Goal: Task Accomplishment & Management: Manage account settings

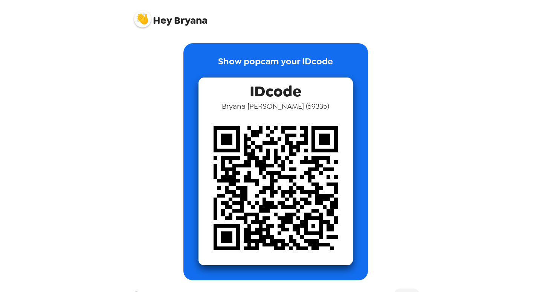
click at [105, 63] on div "Hey Bryana Show popcam your IDcode IDcode Bryana McNamara ( 69335 ) Groups Uni …" at bounding box center [275, 146] width 551 height 292
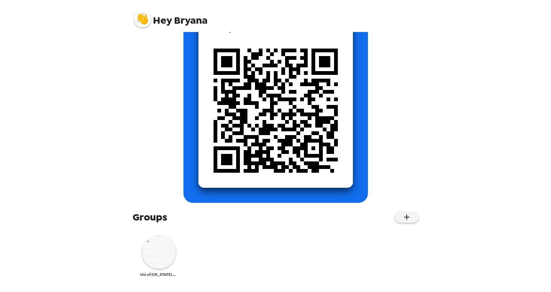
click at [151, 254] on img at bounding box center [159, 253] width 34 height 34
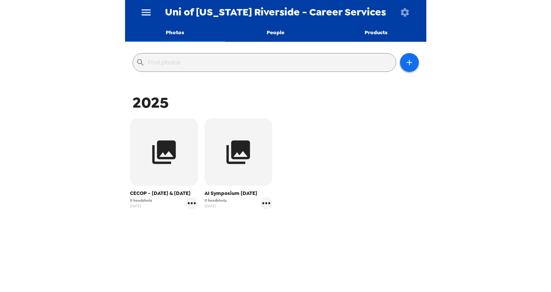
scroll to position [66, 0]
click at [194, 205] on icon "gallery menu" at bounding box center [192, 203] width 12 height 12
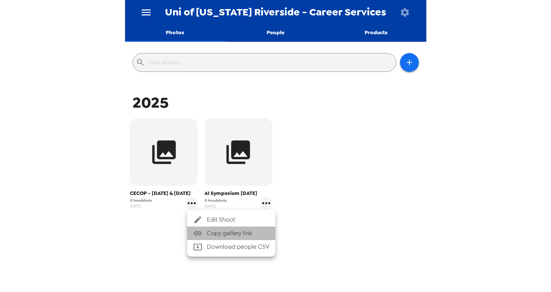
click at [220, 229] on li "Copy gallery link" at bounding box center [231, 234] width 88 height 14
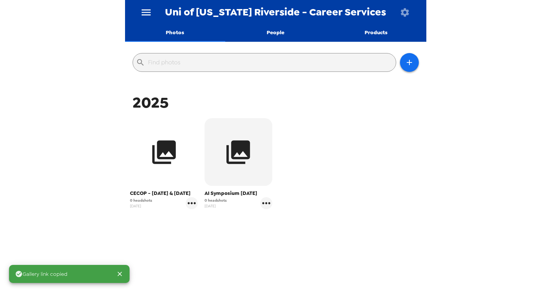
click at [178, 176] on button "button" at bounding box center [164, 152] width 68 height 68
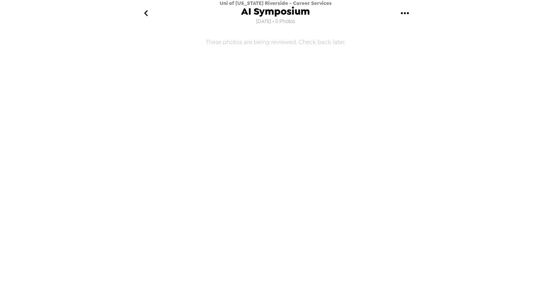
click at [408, 13] on icon "gallery menu" at bounding box center [405, 13] width 8 height 2
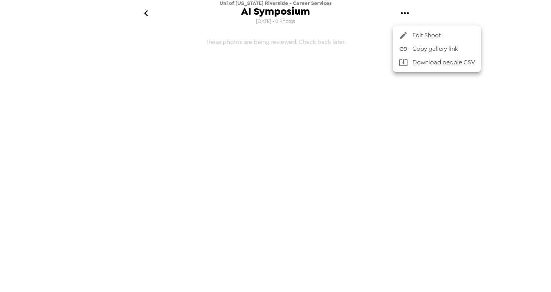
click at [418, 32] on span "Edit Shoot" at bounding box center [444, 35] width 63 height 9
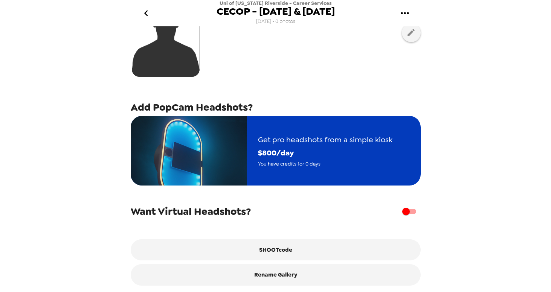
scroll to position [83, 0]
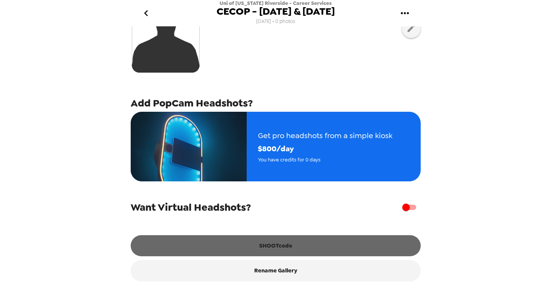
click at [291, 247] on button "SHOOTcode" at bounding box center [276, 246] width 290 height 21
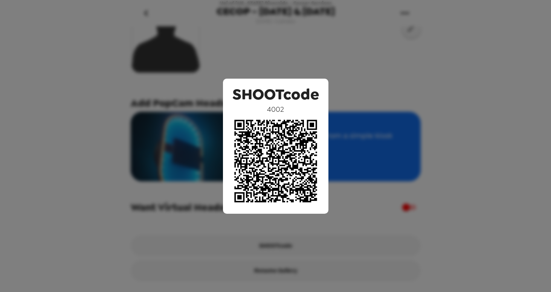
click at [347, 101] on div "SHOOTcode 4002" at bounding box center [275, 146] width 551 height 292
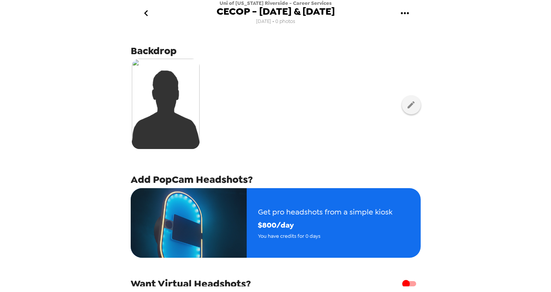
scroll to position [0, 0]
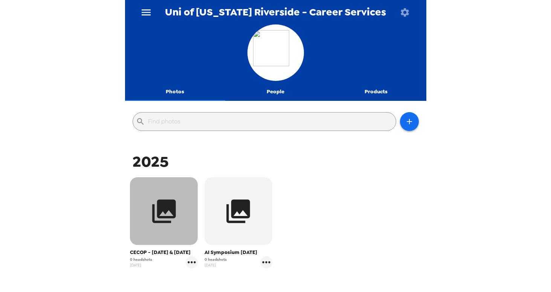
click at [174, 214] on icon "button" at bounding box center [164, 212] width 24 height 24
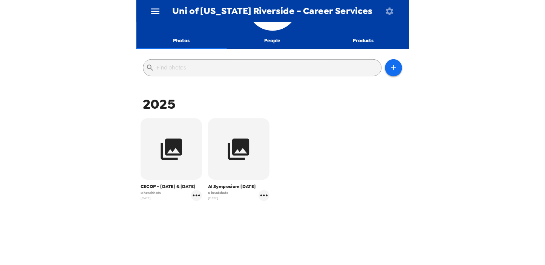
scroll to position [67, 0]
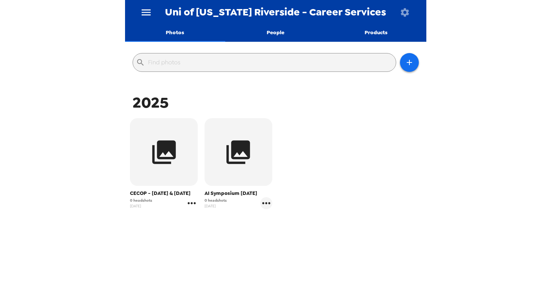
click at [197, 205] on icon "gallery menu" at bounding box center [192, 203] width 12 height 12
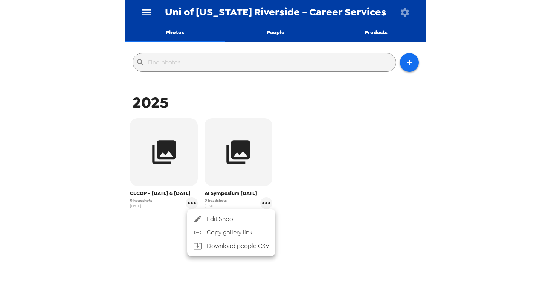
click at [349, 154] on div at bounding box center [275, 146] width 551 height 292
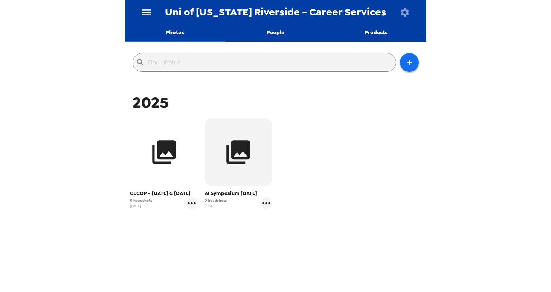
click at [161, 145] on icon "button" at bounding box center [164, 152] width 28 height 28
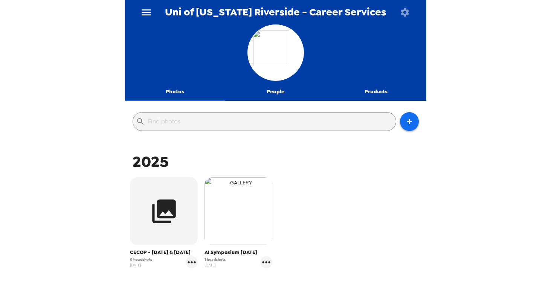
click at [239, 222] on img "button" at bounding box center [239, 212] width 68 height 68
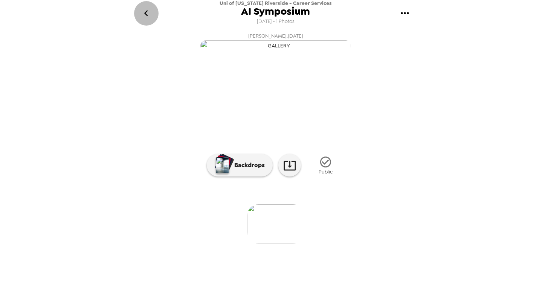
click at [148, 14] on icon "go back" at bounding box center [146, 13] width 12 height 12
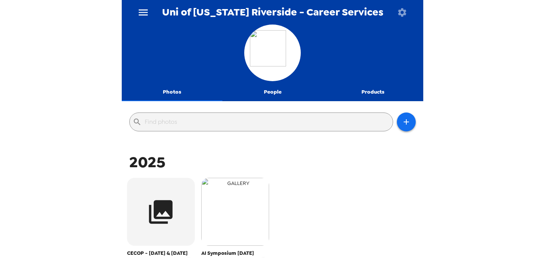
click at [242, 200] on img "button" at bounding box center [235, 212] width 68 height 68
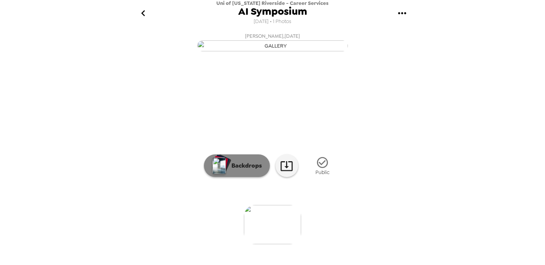
click at [253, 170] on p "Backdrops" at bounding box center [245, 165] width 34 height 9
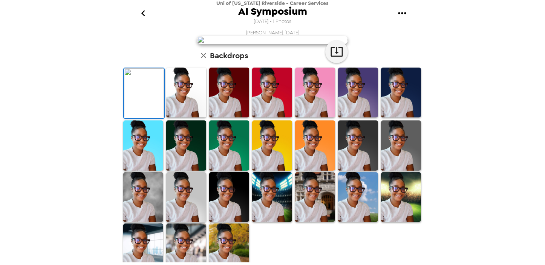
click at [398, 16] on icon "gallery menu" at bounding box center [402, 13] width 12 height 12
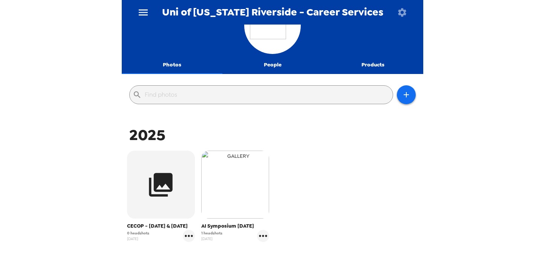
scroll to position [37, 0]
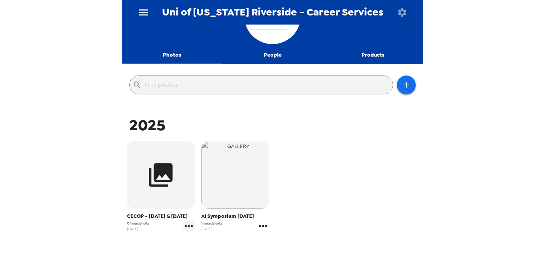
click at [266, 226] on icon "gallery menu" at bounding box center [263, 226] width 8 height 2
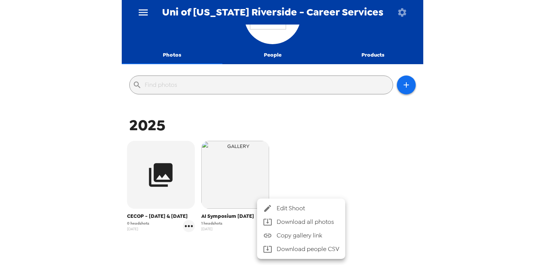
click at [291, 213] on li "Edit Shoot" at bounding box center [301, 208] width 88 height 14
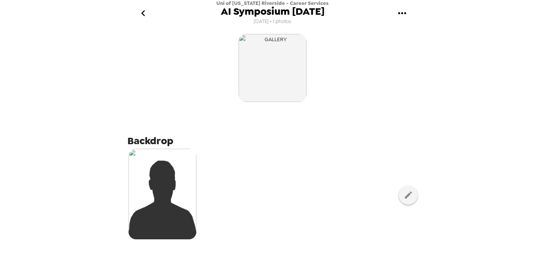
click at [395, 17] on button "gallery menu" at bounding box center [402, 13] width 24 height 24
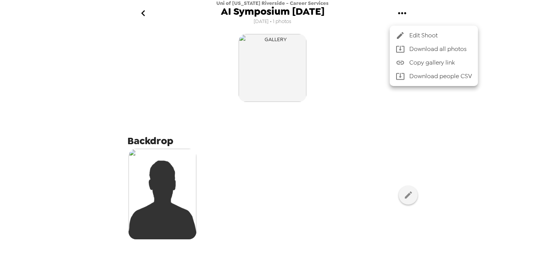
click at [405, 34] on div at bounding box center [403, 35] width 14 height 9
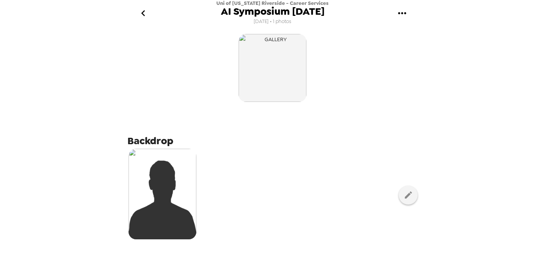
click at [409, 17] on button "gallery menu" at bounding box center [402, 13] width 24 height 24
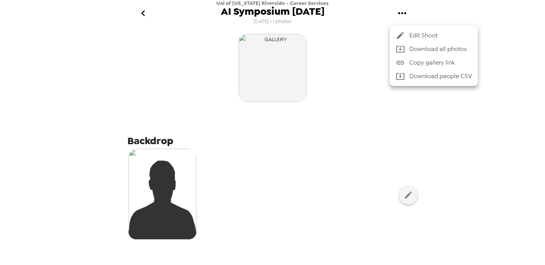
click at [289, 70] on div at bounding box center [272, 132] width 545 height 265
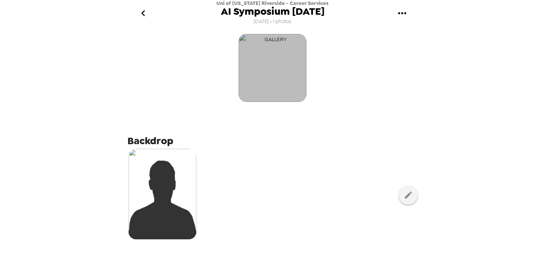
click at [275, 68] on img "button" at bounding box center [273, 68] width 68 height 68
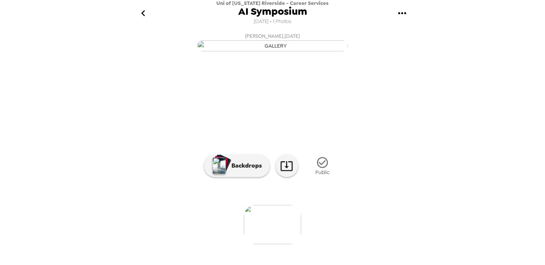
scroll to position [61, 0]
click at [238, 177] on button "Backdrops" at bounding box center [237, 165] width 66 height 23
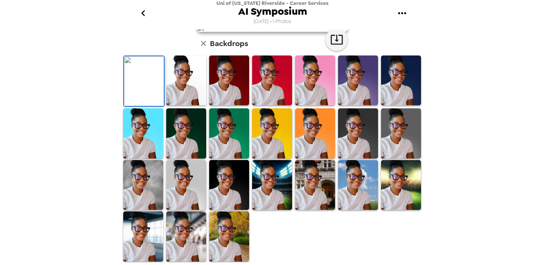
scroll to position [219, 0]
click at [203, 42] on icon "button" at bounding box center [203, 43] width 9 height 9
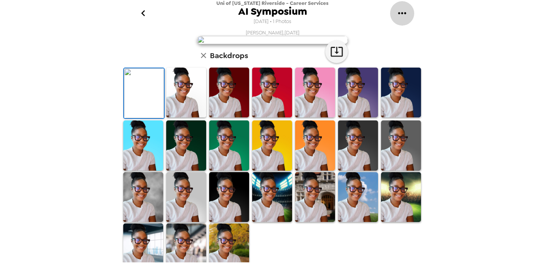
click at [399, 12] on icon "gallery menu" at bounding box center [402, 13] width 12 height 12
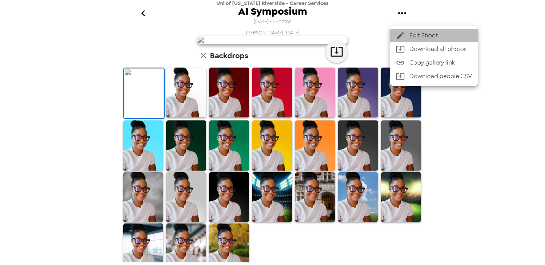
click at [431, 34] on span "Edit Shoot" at bounding box center [440, 35] width 63 height 9
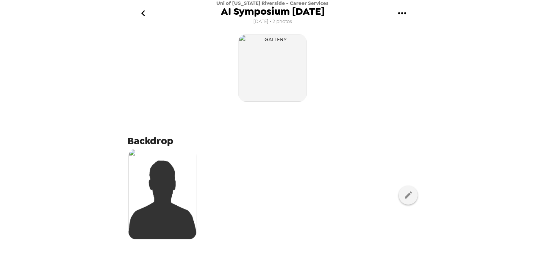
click at [156, 168] on img at bounding box center [163, 193] width 68 height 90
click at [200, 162] on div at bounding box center [272, 194] width 290 height 95
click at [193, 162] on img at bounding box center [163, 193] width 68 height 90
click at [403, 16] on icon "gallery menu" at bounding box center [402, 13] width 12 height 12
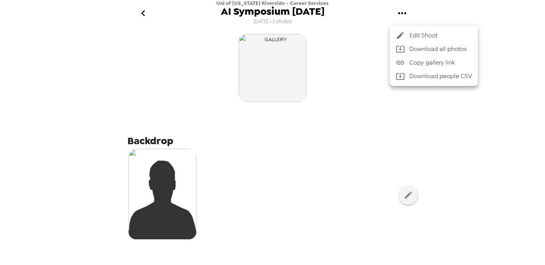
click at [312, 130] on div at bounding box center [272, 132] width 545 height 265
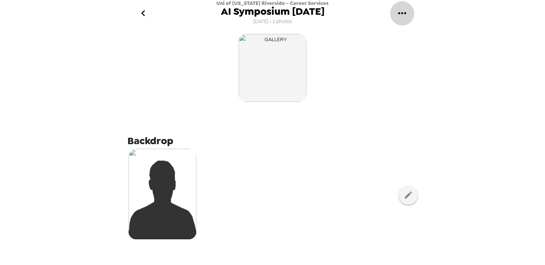
click at [405, 13] on icon "gallery menu" at bounding box center [402, 13] width 8 height 2
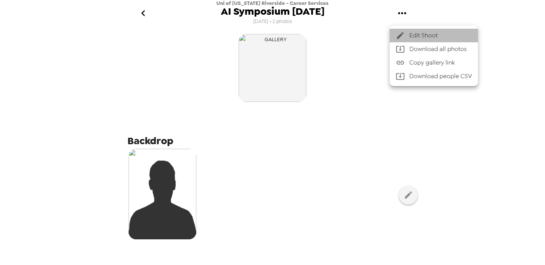
click at [415, 35] on span "Edit Shoot" at bounding box center [440, 35] width 63 height 9
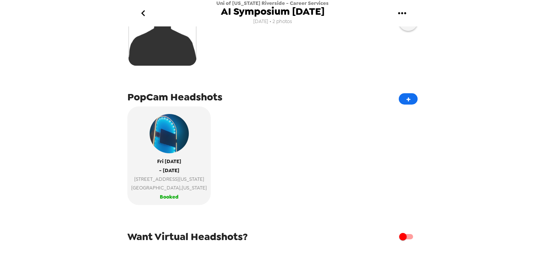
scroll to position [180, 0]
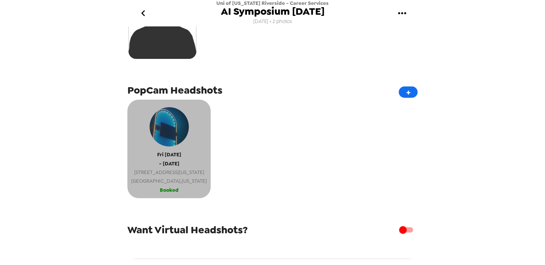
click at [190, 156] on div "Fri 9/5/25 - Fri 9/5/25 1420 Iowa Ave Riverside , California" at bounding box center [169, 144] width 76 height 82
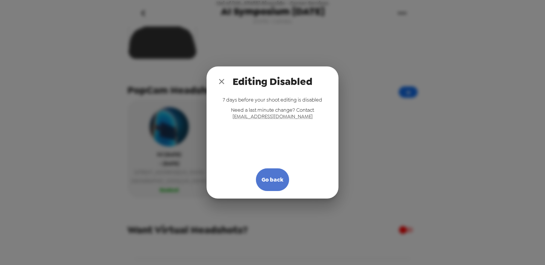
click at [274, 182] on button "Go back" at bounding box center [272, 179] width 33 height 23
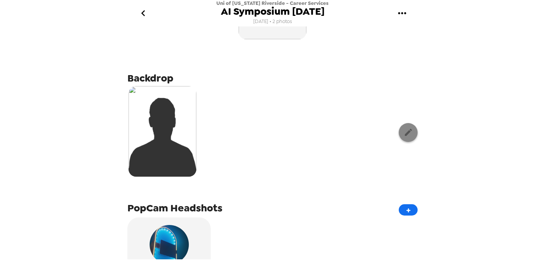
scroll to position [27, 0]
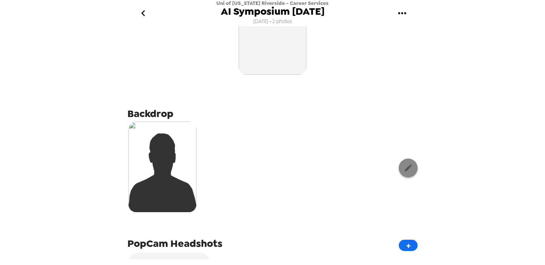
click at [408, 170] on icon "button" at bounding box center [408, 167] width 9 height 9
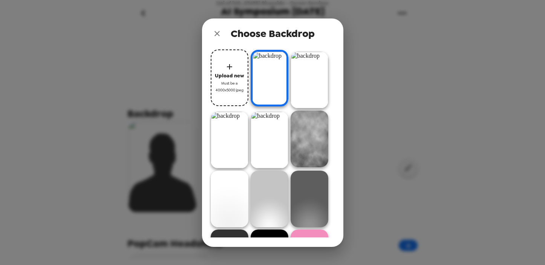
click at [274, 74] on img at bounding box center [270, 78] width 38 height 57
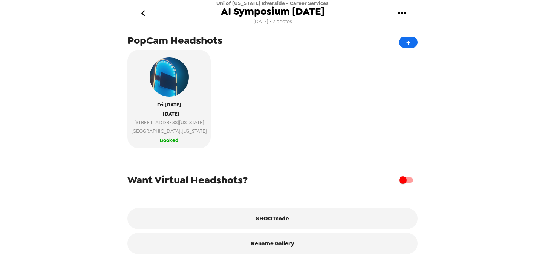
scroll to position [0, 0]
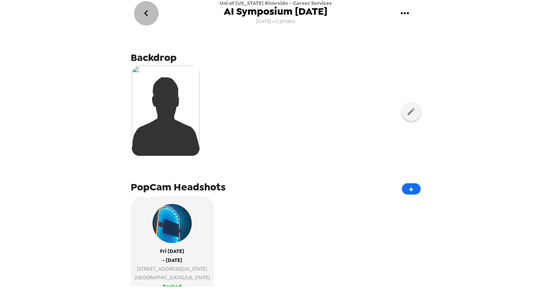
click at [146, 19] on icon "go back" at bounding box center [146, 13] width 12 height 12
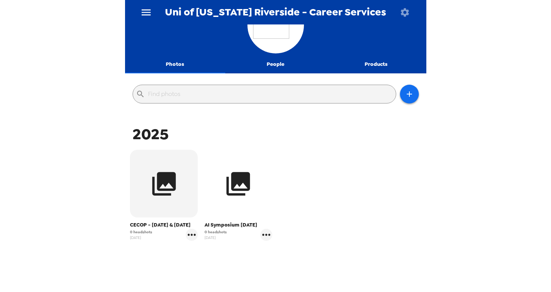
scroll to position [28, 0]
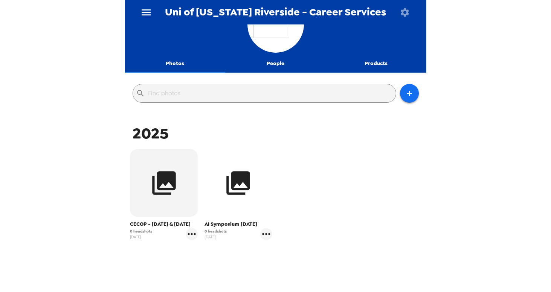
click at [246, 211] on button "button" at bounding box center [239, 183] width 68 height 68
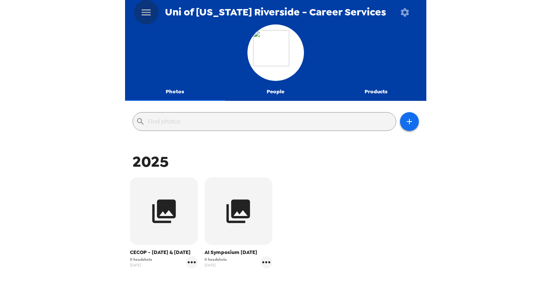
click at [148, 9] on icon "menu" at bounding box center [146, 12] width 9 height 6
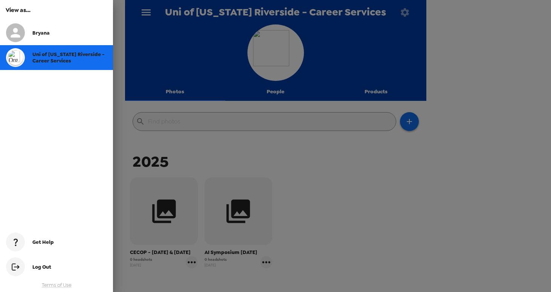
click at [285, 167] on div at bounding box center [275, 146] width 551 height 292
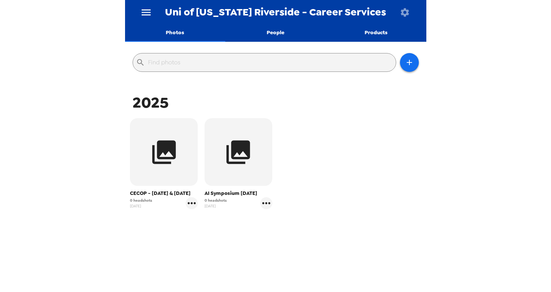
scroll to position [67, 0]
click at [264, 197] on icon "gallery menu" at bounding box center [266, 203] width 12 height 12
click at [181, 60] on div at bounding box center [275, 146] width 551 height 292
click at [174, 28] on button "Photos" at bounding box center [175, 33] width 101 height 18
click at [280, 27] on button "People" at bounding box center [275, 33] width 101 height 18
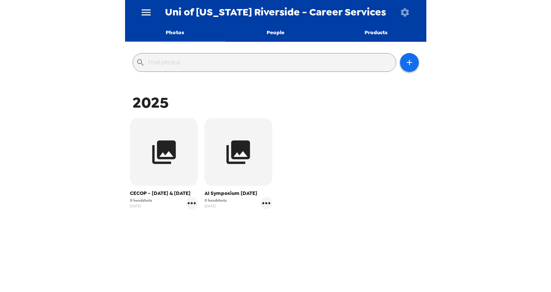
scroll to position [0, 0]
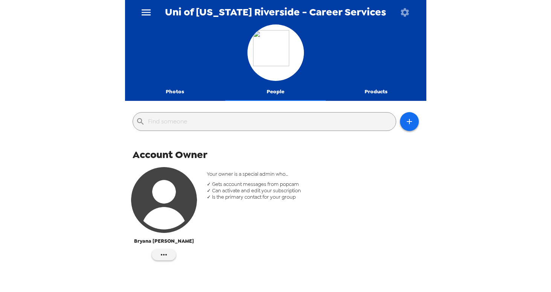
click at [143, 13] on icon "menu" at bounding box center [146, 12] width 12 height 12
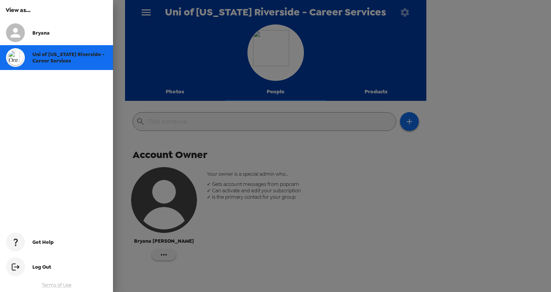
click at [347, 173] on div at bounding box center [275, 146] width 551 height 292
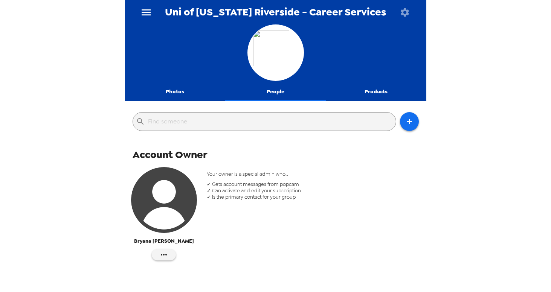
click at [150, 14] on icon "menu" at bounding box center [146, 12] width 12 height 12
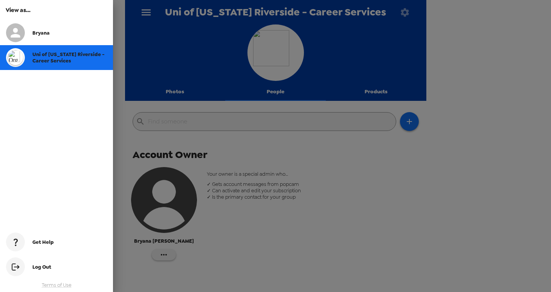
click at [158, 56] on div at bounding box center [275, 146] width 551 height 292
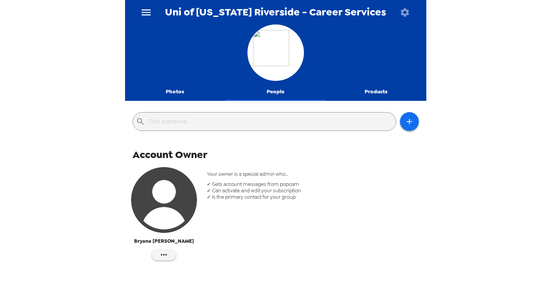
click at [187, 94] on button "Photos" at bounding box center [175, 92] width 101 height 18
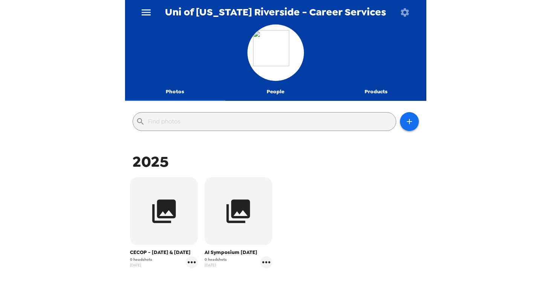
scroll to position [67, 0]
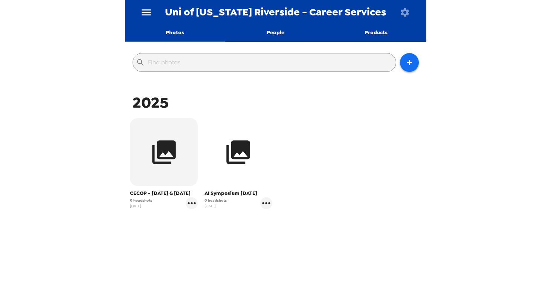
click at [224, 172] on button "button" at bounding box center [239, 152] width 68 height 68
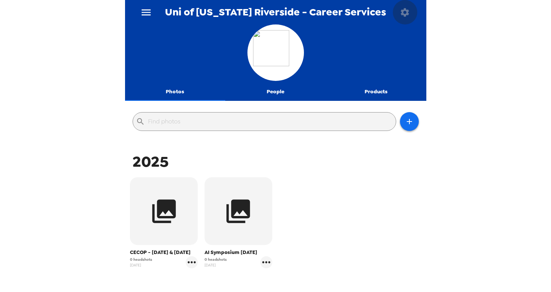
click at [405, 13] on icon "button" at bounding box center [405, 12] width 11 height 11
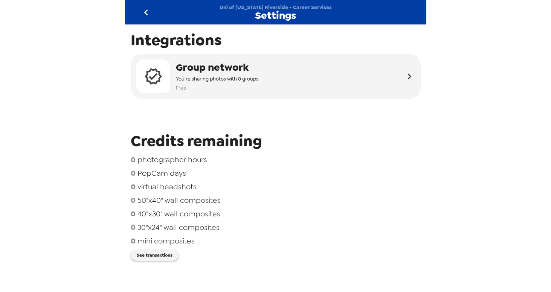
click at [412, 15] on div at bounding box center [405, 12] width 24 height 24
click at [144, 12] on icon "go back" at bounding box center [146, 12] width 4 height 6
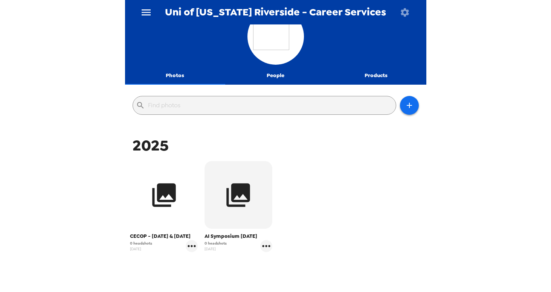
scroll to position [14, 0]
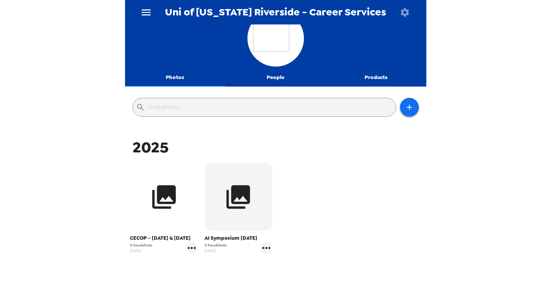
click at [173, 178] on button "button" at bounding box center [164, 197] width 68 height 68
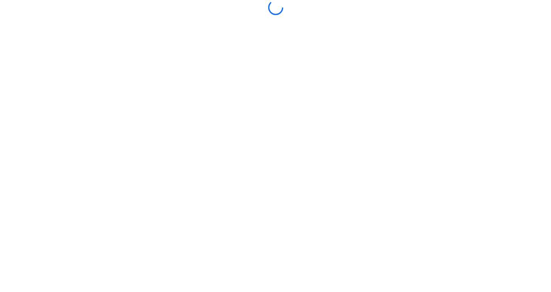
click at [173, 178] on body at bounding box center [275, 146] width 551 height 292
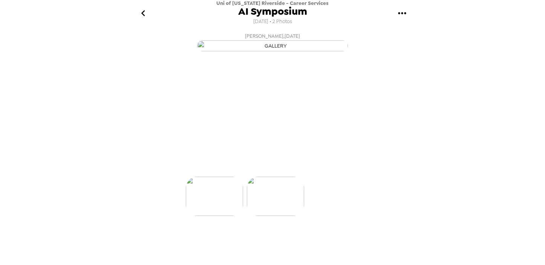
scroll to position [0, 60]
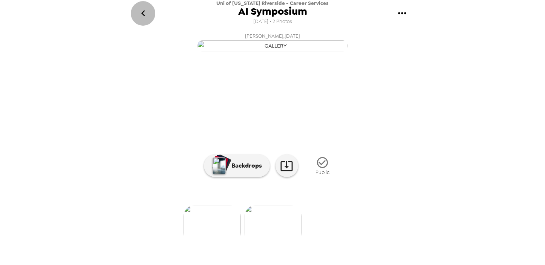
click at [143, 19] on icon "go back" at bounding box center [143, 13] width 12 height 12
